Goal: Task Accomplishment & Management: Manage account settings

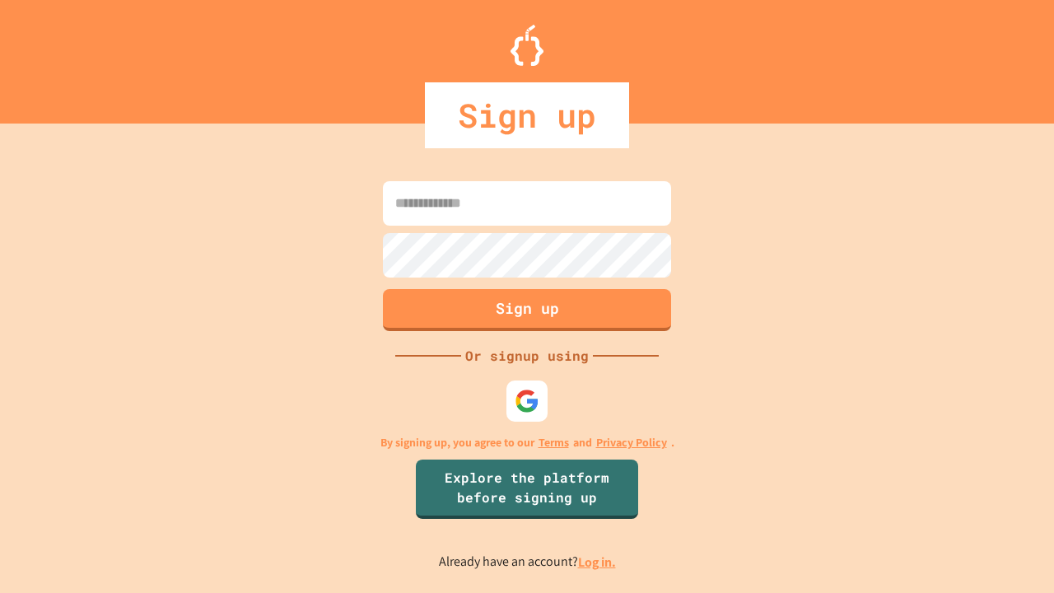
click at [598, 562] on link "Log in." at bounding box center [597, 561] width 38 height 17
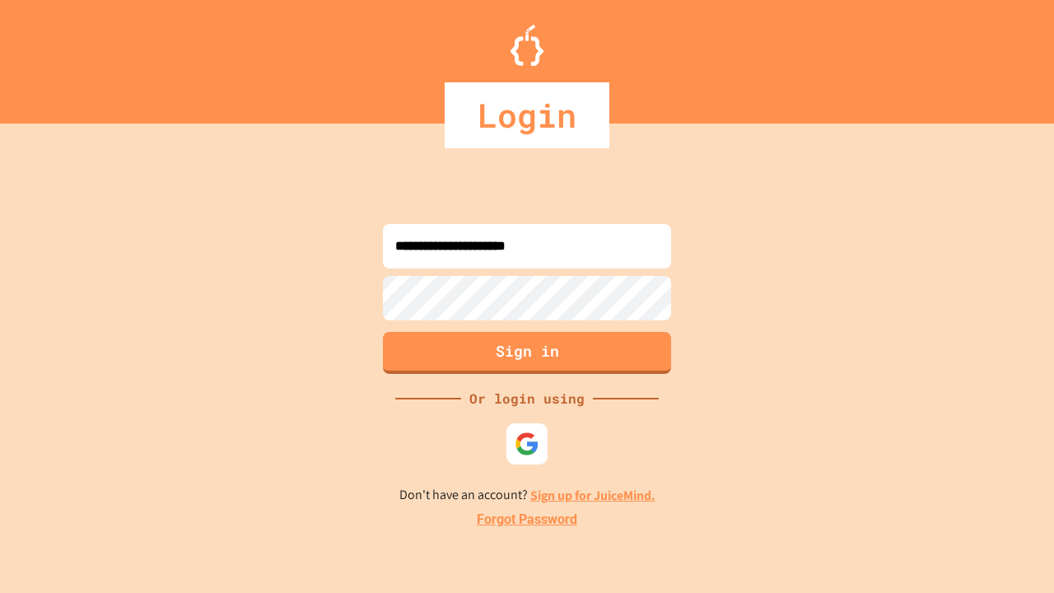
type input "**********"
